Goal: Understand process/instructions

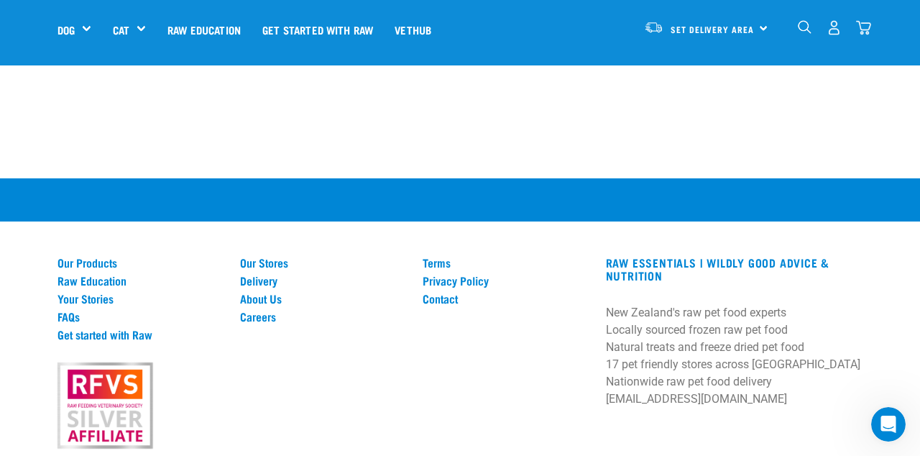
scroll to position [1459, 0]
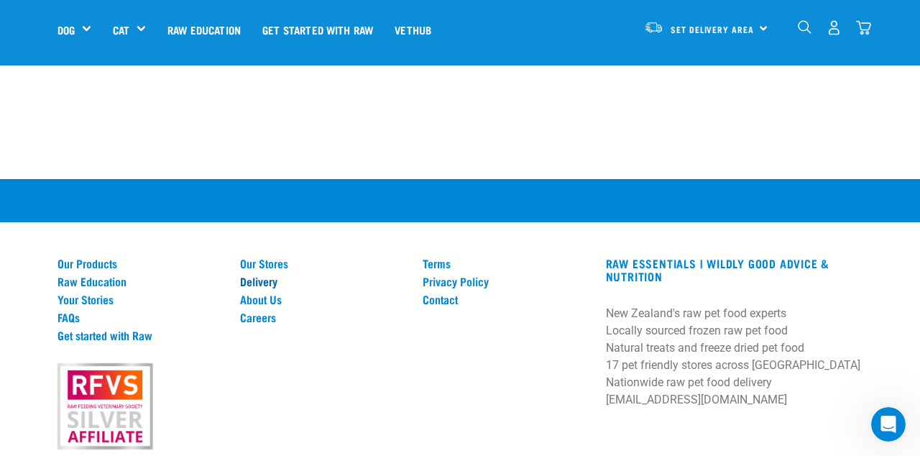
click at [262, 279] on link "Delivery" at bounding box center [322, 280] width 165 height 13
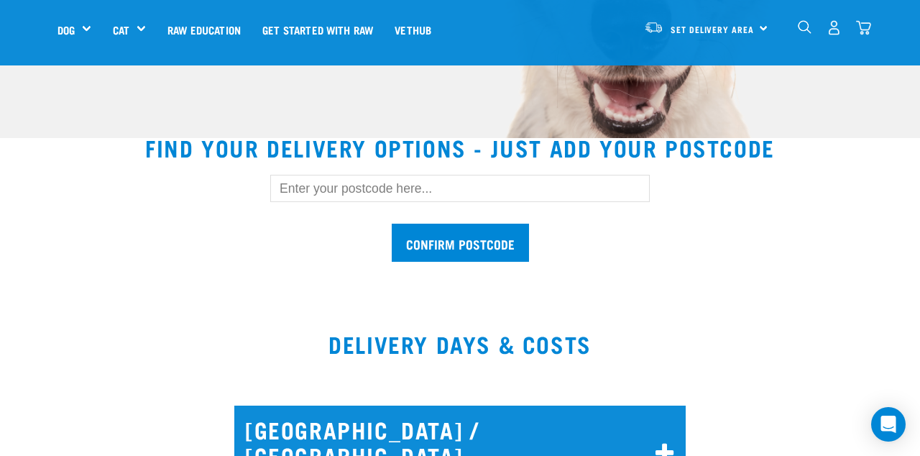
scroll to position [349, 0]
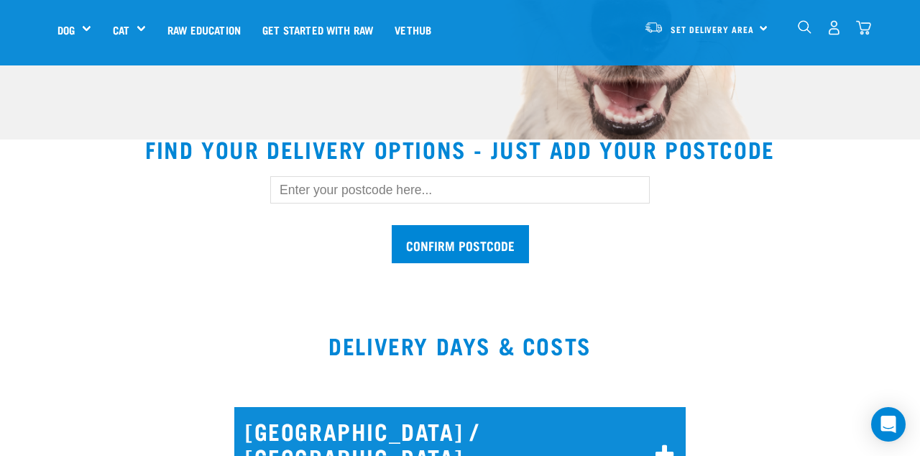
click at [292, 188] on input "text" at bounding box center [459, 189] width 379 height 27
type input "5713"
click at [392, 225] on input "Confirm postcode" at bounding box center [460, 244] width 137 height 38
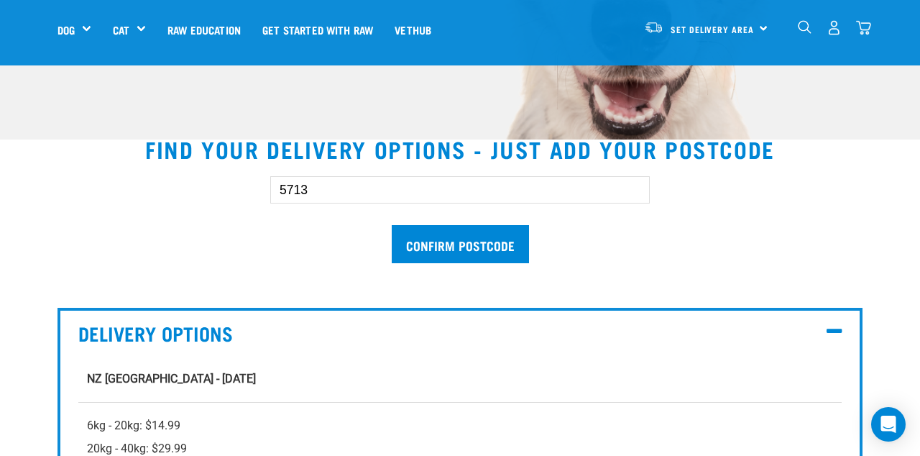
click at [392, 225] on input "Confirm postcode" at bounding box center [460, 244] width 137 height 38
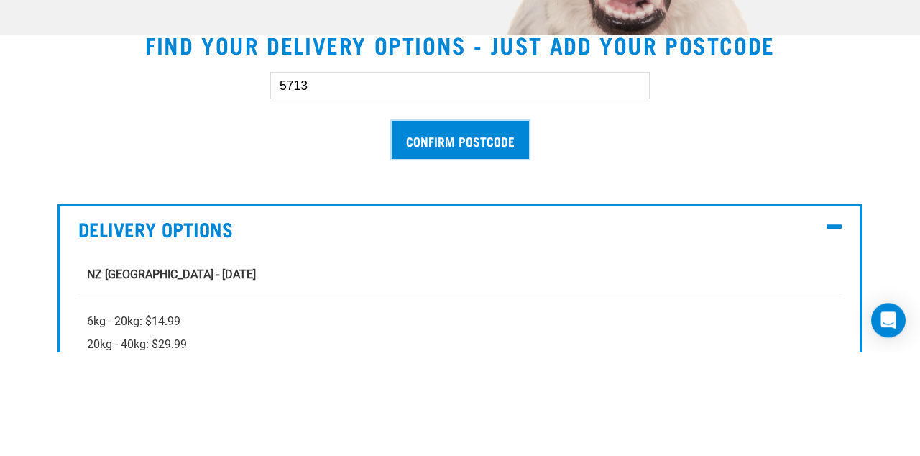
click at [454, 247] on input "Confirm postcode" at bounding box center [460, 244] width 137 height 38
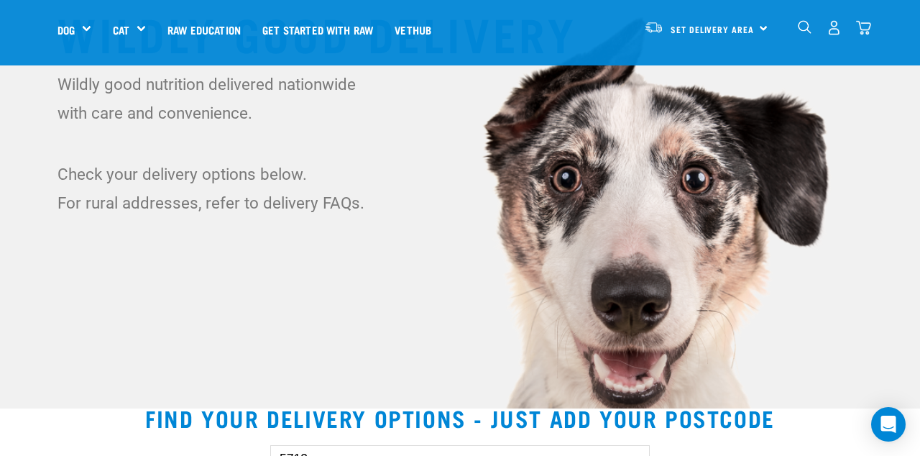
scroll to position [0, 0]
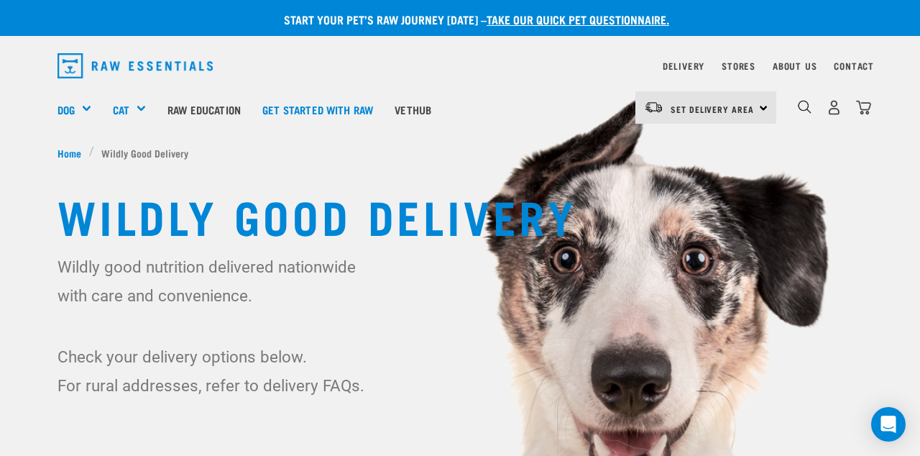
click at [338, 108] on link "Get started with Raw" at bounding box center [317, 108] width 132 height 57
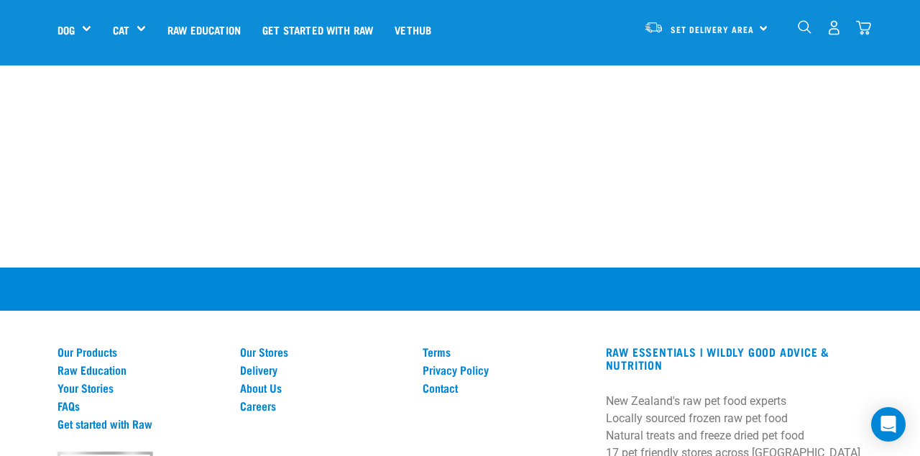
scroll to position [1931, 0]
